Goal: Book appointment/travel/reservation

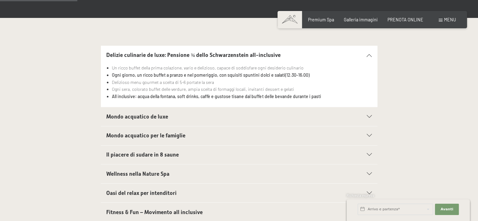
scroll to position [209, 0]
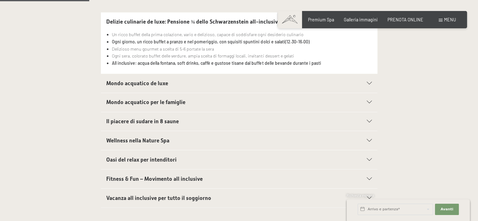
click at [245, 85] on h2 "Mondo acquatico de luxe" at bounding box center [225, 84] width 239 height 8
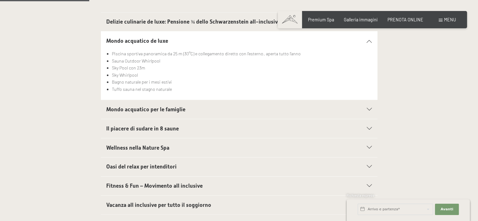
click at [231, 109] on h2 "Mondo acquatico per le famiglie" at bounding box center [225, 110] width 239 height 8
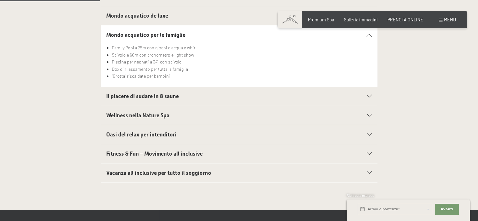
scroll to position [261, 0]
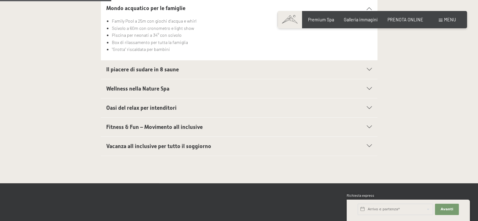
click at [218, 130] on span "Consenso marketing*" at bounding box center [201, 128] width 47 height 6
click at [175, 130] on input "Consenso marketing*" at bounding box center [172, 128] width 6 height 6
checkbox input "false"
click at [208, 121] on div "Fitness & Fun – Movimento all inclusive" at bounding box center [239, 127] width 266 height 19
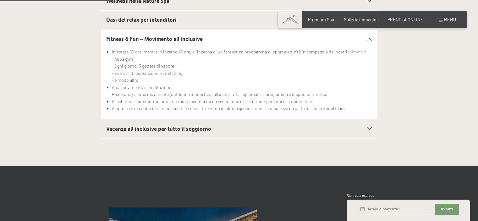
scroll to position [327, 0]
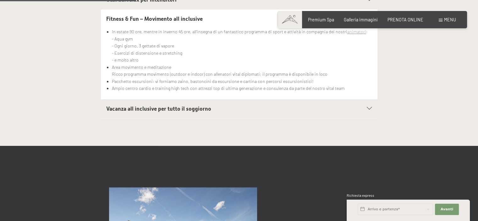
click at [193, 106] on span "Vacanza all inclusive per tutto il soggiorno" at bounding box center [158, 109] width 105 height 6
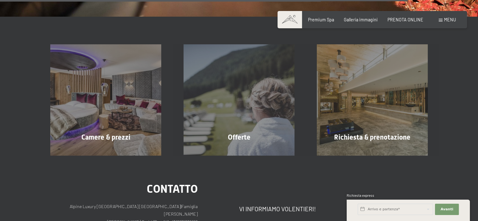
scroll to position [984, 0]
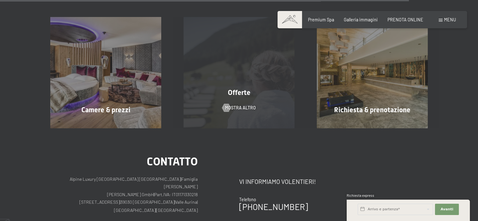
click at [213, 74] on div "Offerte mostra altro" at bounding box center [239, 72] width 133 height 111
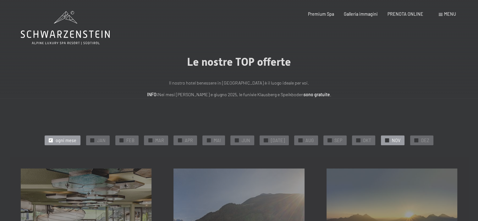
click at [387, 137] on div "✓ NOV" at bounding box center [393, 139] width 24 height 9
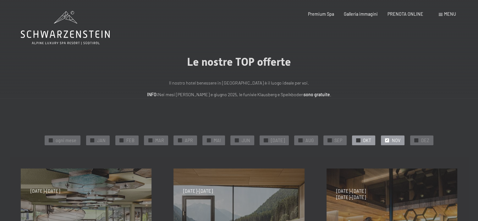
click at [363, 138] on span "OKT" at bounding box center [367, 140] width 8 height 6
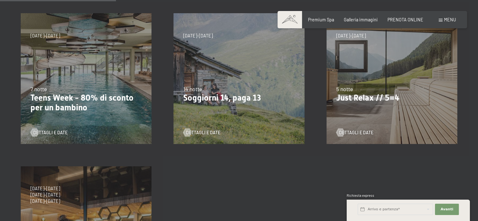
scroll to position [156, 0]
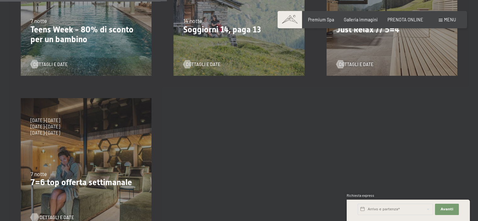
click at [36, 215] on div at bounding box center [34, 217] width 5 height 8
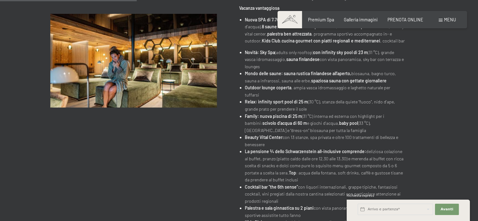
scroll to position [186, 0]
